Goal: Information Seeking & Learning: Learn about a topic

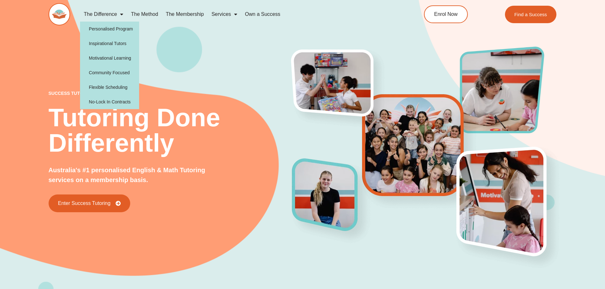
click at [110, 15] on link "The Difference" at bounding box center [103, 14] width 47 height 15
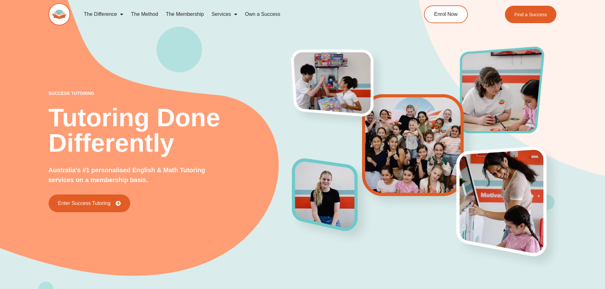
click at [110, 15] on link "The Difference" at bounding box center [103, 14] width 47 height 15
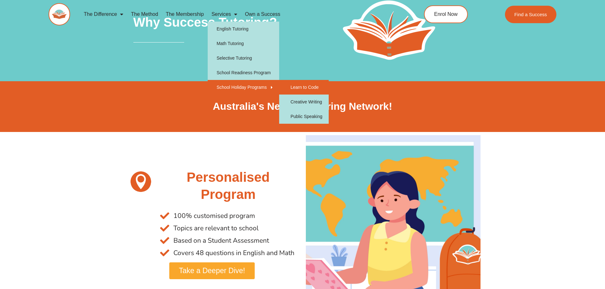
click at [315, 86] on link "Learn to Code" at bounding box center [304, 87] width 50 height 15
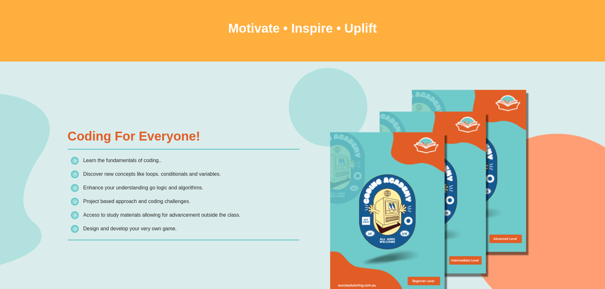
scroll to position [1263, 0]
